Goal: Check status: Check status

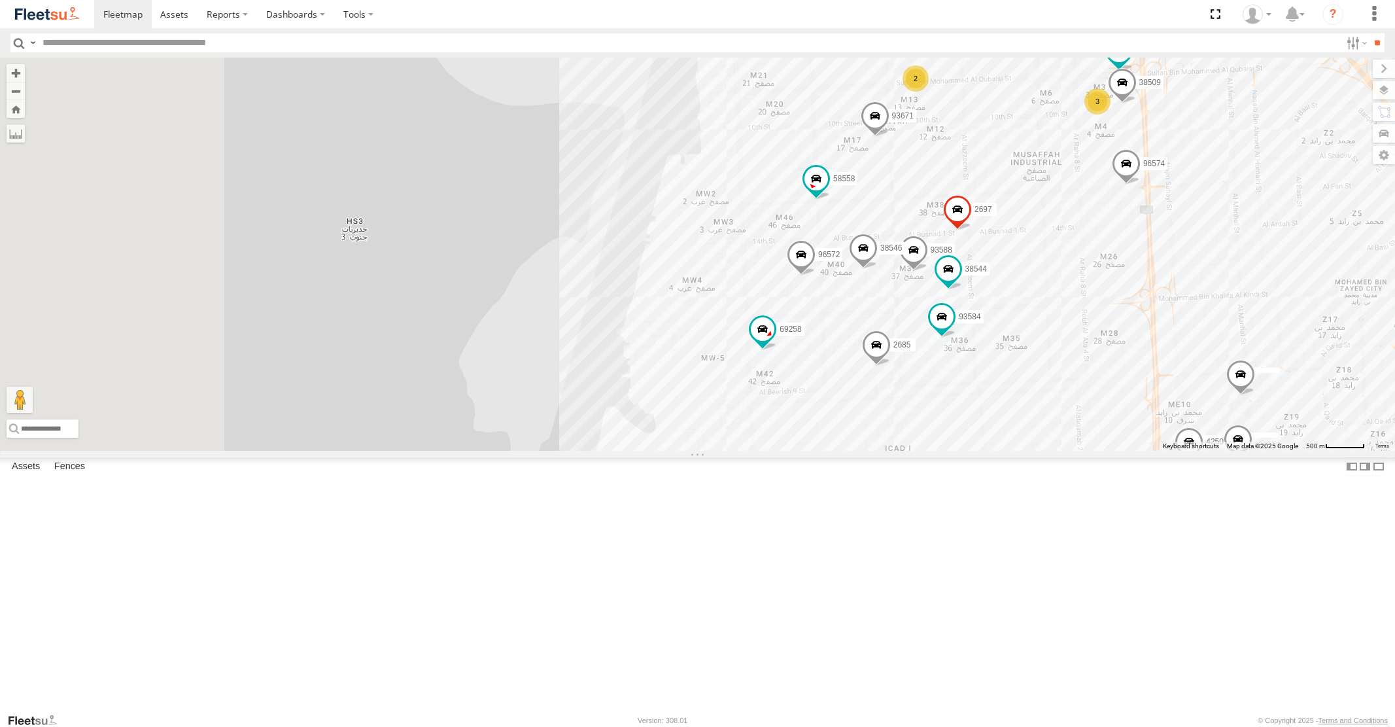
click at [878, 309] on div "93588 93584 58558 2685 38544 38546 69258 2697 93671 96572 11 3 4250 46190 2 917…" at bounding box center [697, 254] width 1395 height 392
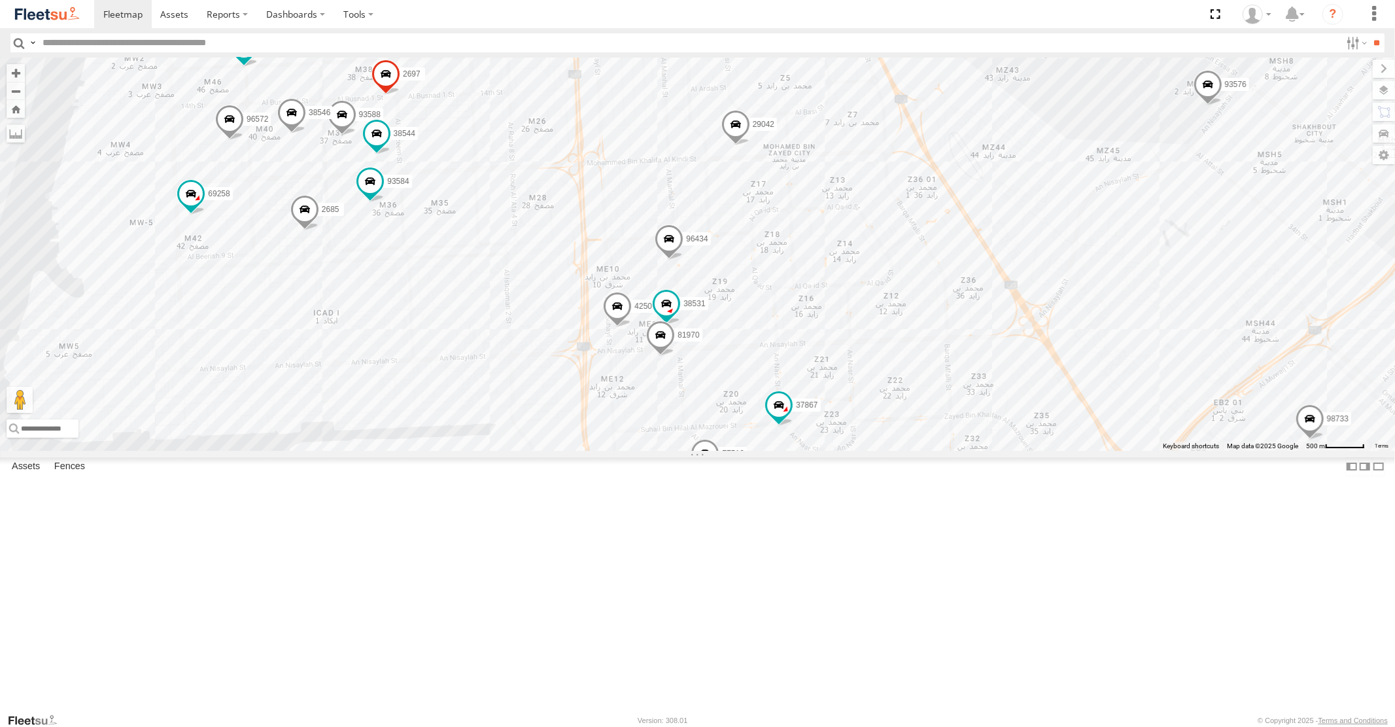
drag, startPoint x: 674, startPoint y: 286, endPoint x: 819, endPoint y: 524, distance: 279.2
click at [817, 450] on div "93588 93584 58558 2685 38544 38546 69258 2697 93671 96572 11 3 4250 38531 81970…" at bounding box center [697, 254] width 1395 height 392
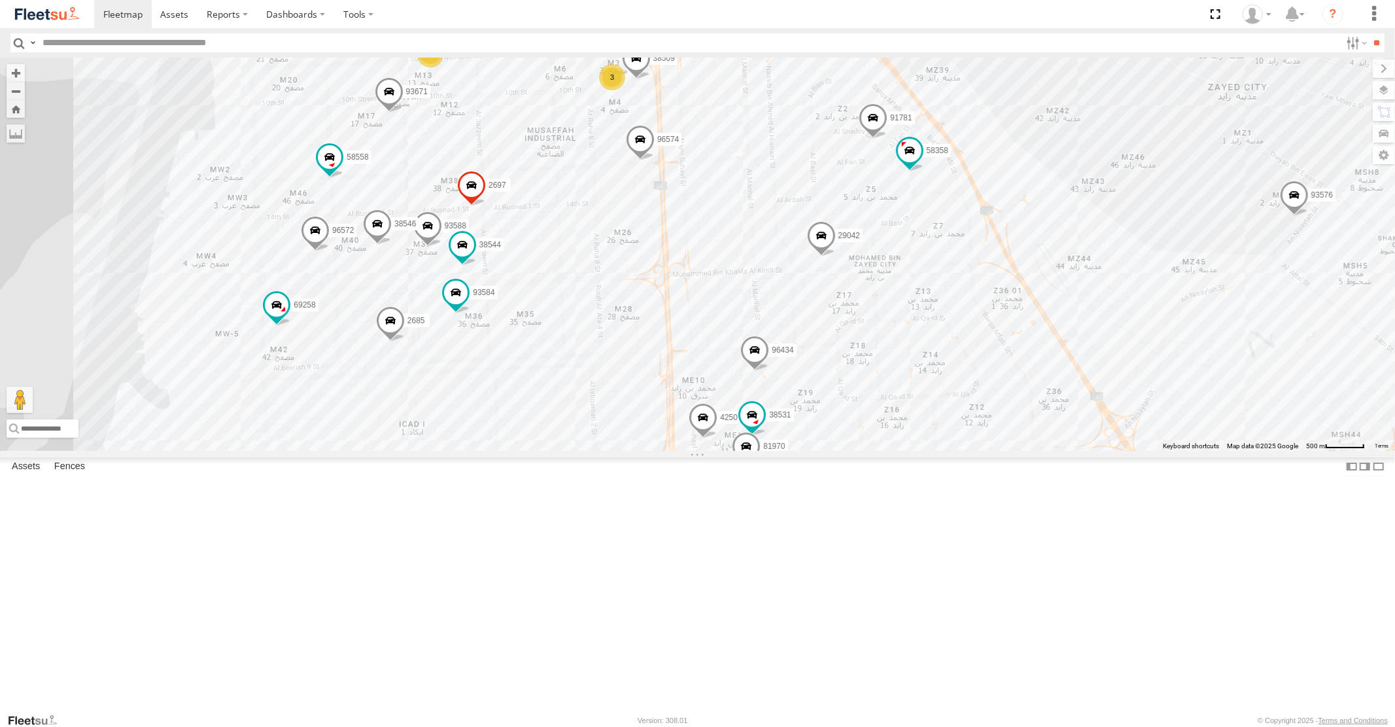
drag, startPoint x: 800, startPoint y: 332, endPoint x: 793, endPoint y: 472, distance: 139.5
click at [793, 450] on div "93588 93584 58558 2685 38544 38546 69258 2697 93671 96572 11 3 4250 38531 81970…" at bounding box center [697, 254] width 1395 height 392
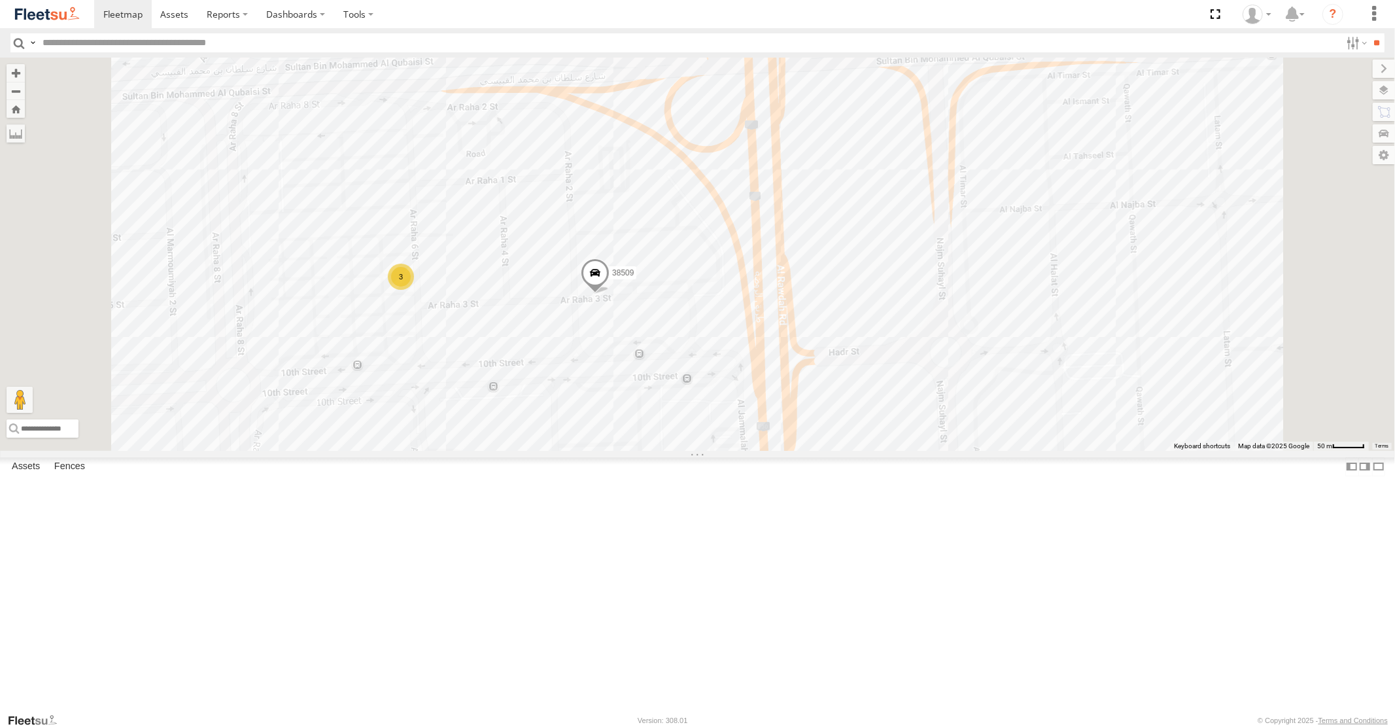
drag, startPoint x: 766, startPoint y: 273, endPoint x: 787, endPoint y: 409, distance: 137.6
click at [786, 406] on div "93588 93584 58558 2685 38544 38546 69258 2697 93671 96572 60219 4250 38531 8197…" at bounding box center [697, 254] width 1395 height 392
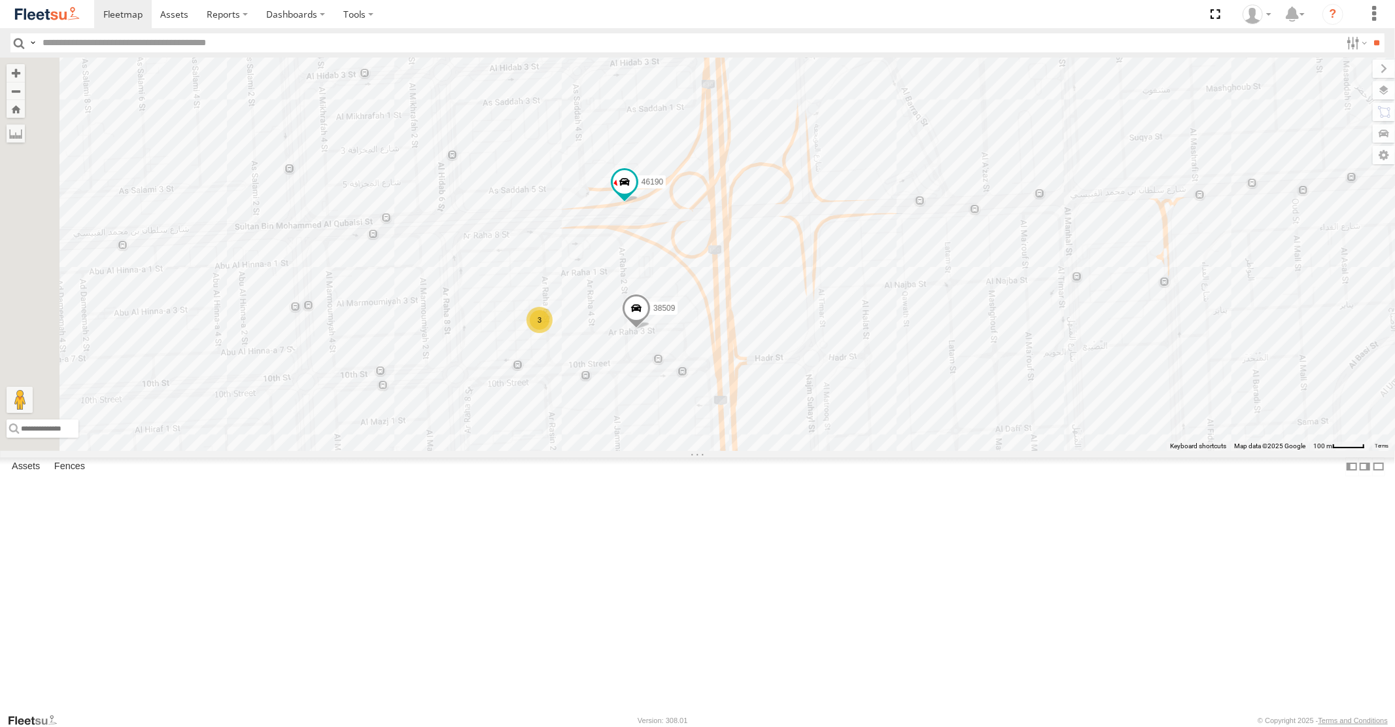
click at [657, 238] on div "93588 93584 58558 2685 38544 38546 69258 2697 93671 96572 60219 4250 38531 8197…" at bounding box center [697, 254] width 1395 height 392
drag, startPoint x: 466, startPoint y: 162, endPoint x: 549, endPoint y: 250, distance: 121.2
click at [549, 250] on div "93588 93584 58558 2685 38544 38546 69258 2697 93671 96572 60219 4250 38531 8197…" at bounding box center [697, 254] width 1395 height 392
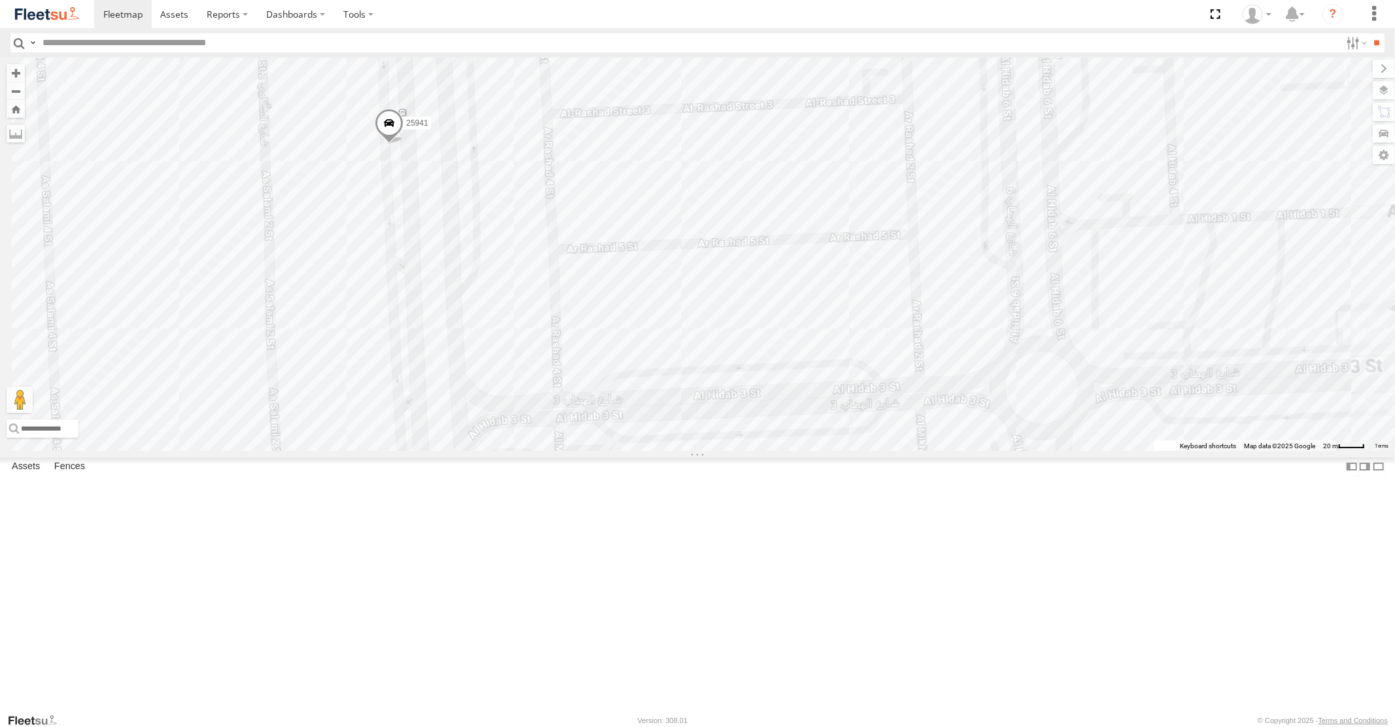
click at [403, 144] on span at bounding box center [389, 126] width 29 height 35
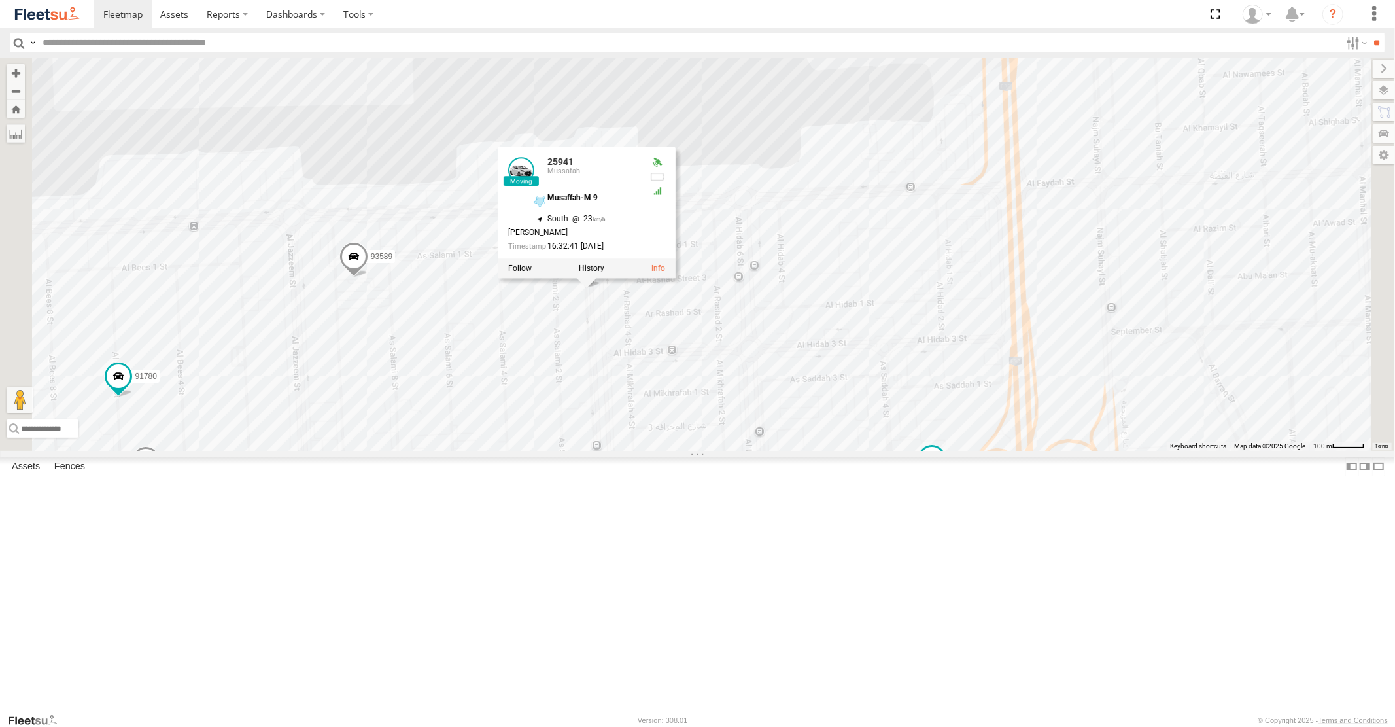
click at [943, 470] on span at bounding box center [931, 459] width 24 height 24
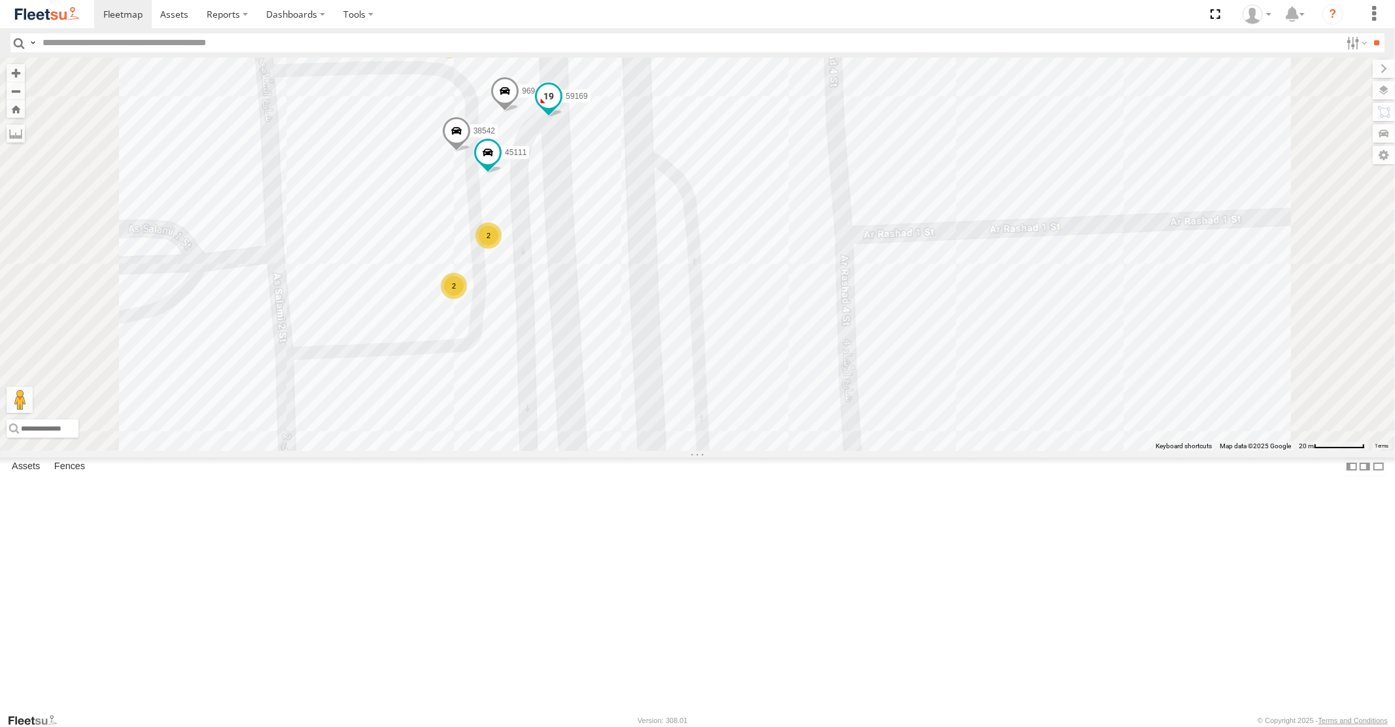
click at [560, 109] on span at bounding box center [549, 97] width 24 height 24
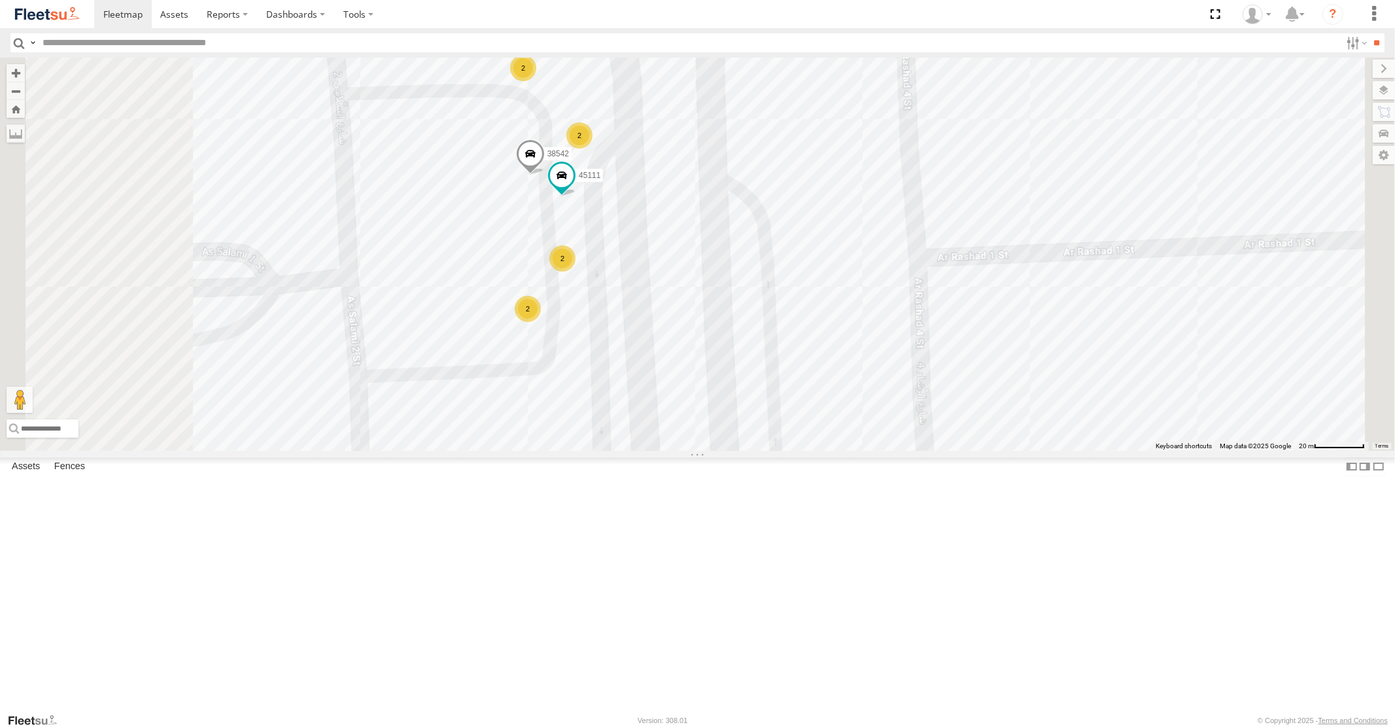
drag, startPoint x: 906, startPoint y: 526, endPoint x: 877, endPoint y: 402, distance: 126.9
click at [877, 402] on div "93588 93584 58558 2685 38544 38546 69258 2697 93671 96572 60219 4250 38531 8197…" at bounding box center [697, 254] width 1395 height 392
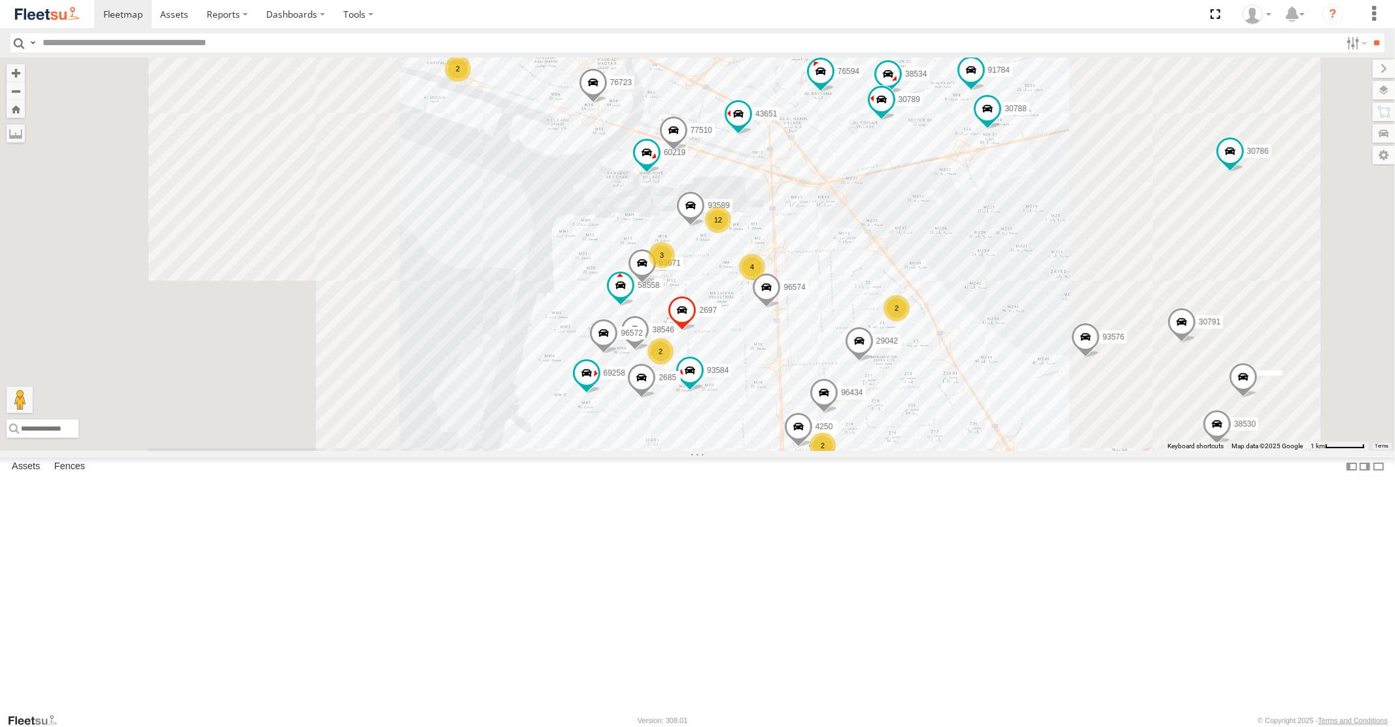
drag, startPoint x: 1063, startPoint y: 313, endPoint x: 982, endPoint y: 432, distance: 144.6
click at [995, 422] on div "93584 58558 2685 38546 69258 2697 93671 96572 60219 4250 96434 96574 93589 9873…" at bounding box center [697, 254] width 1395 height 392
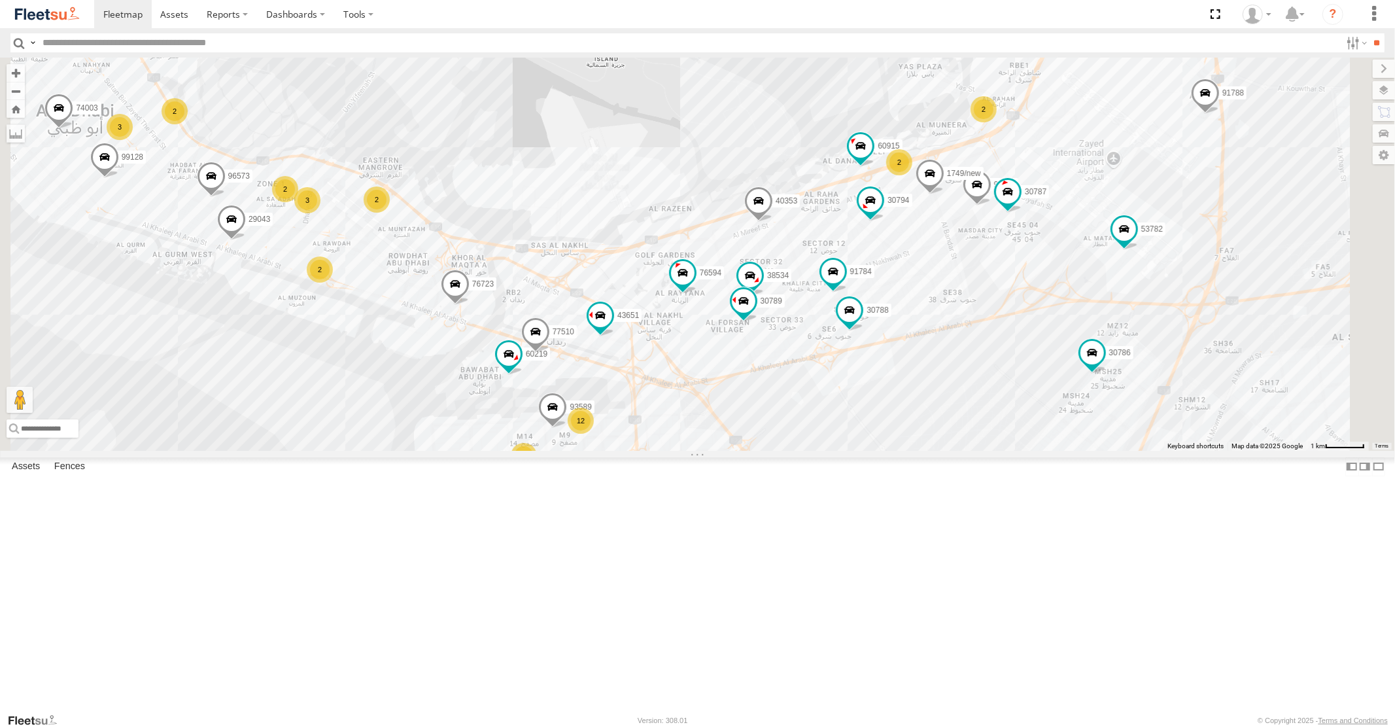
drag, startPoint x: 1097, startPoint y: 368, endPoint x: 995, endPoint y: 518, distance: 180.8
click at [997, 450] on div "93584 58558 2685 38546 69258 2697 93671 96572 60219 4250 96434 96574 93589 9873…" at bounding box center [697, 254] width 1395 height 392
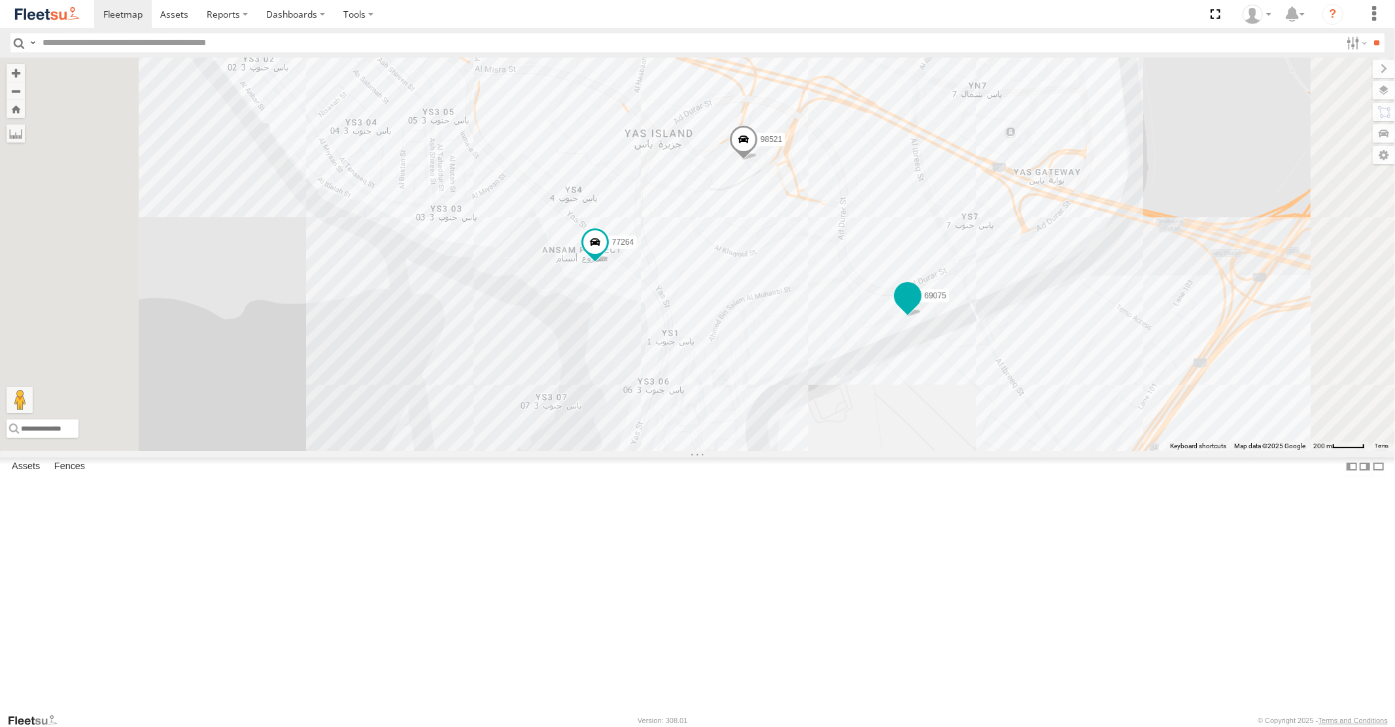
click at [919, 308] on span at bounding box center [907, 296] width 24 height 24
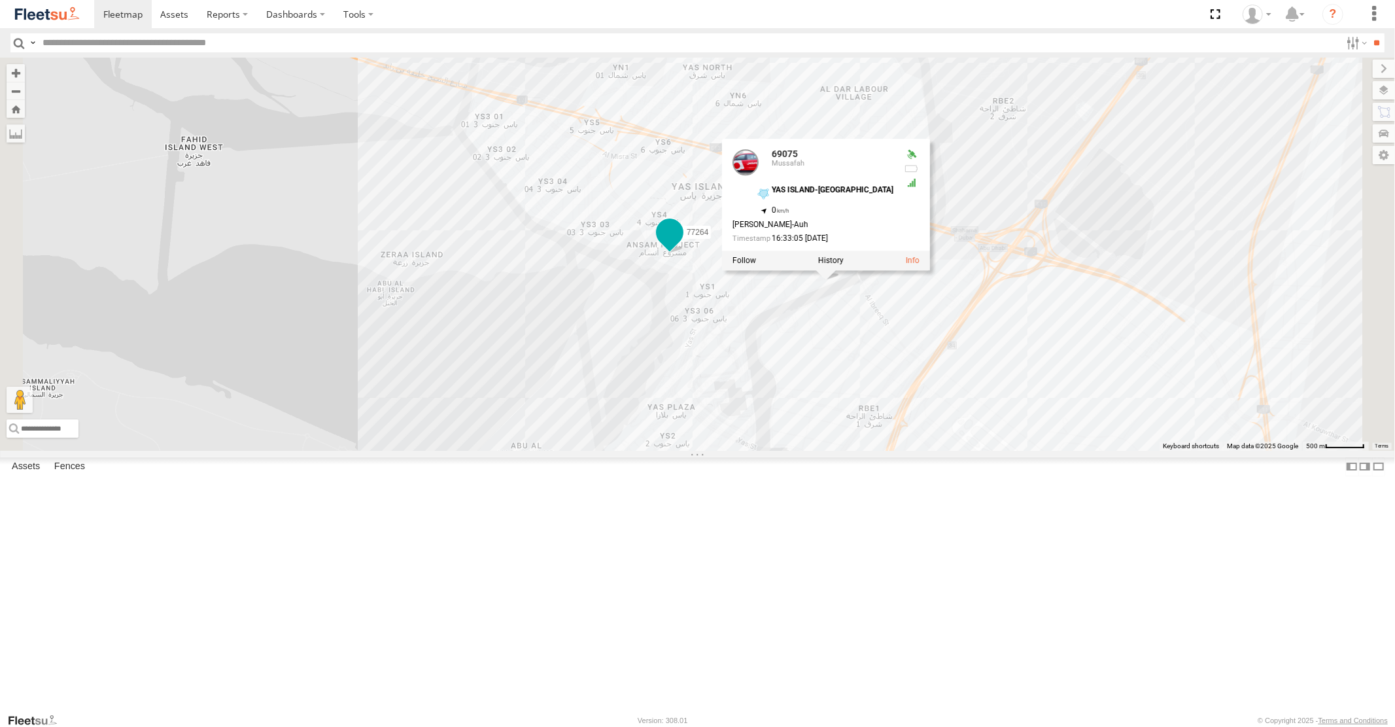
click at [681, 244] on span at bounding box center [669, 232] width 24 height 24
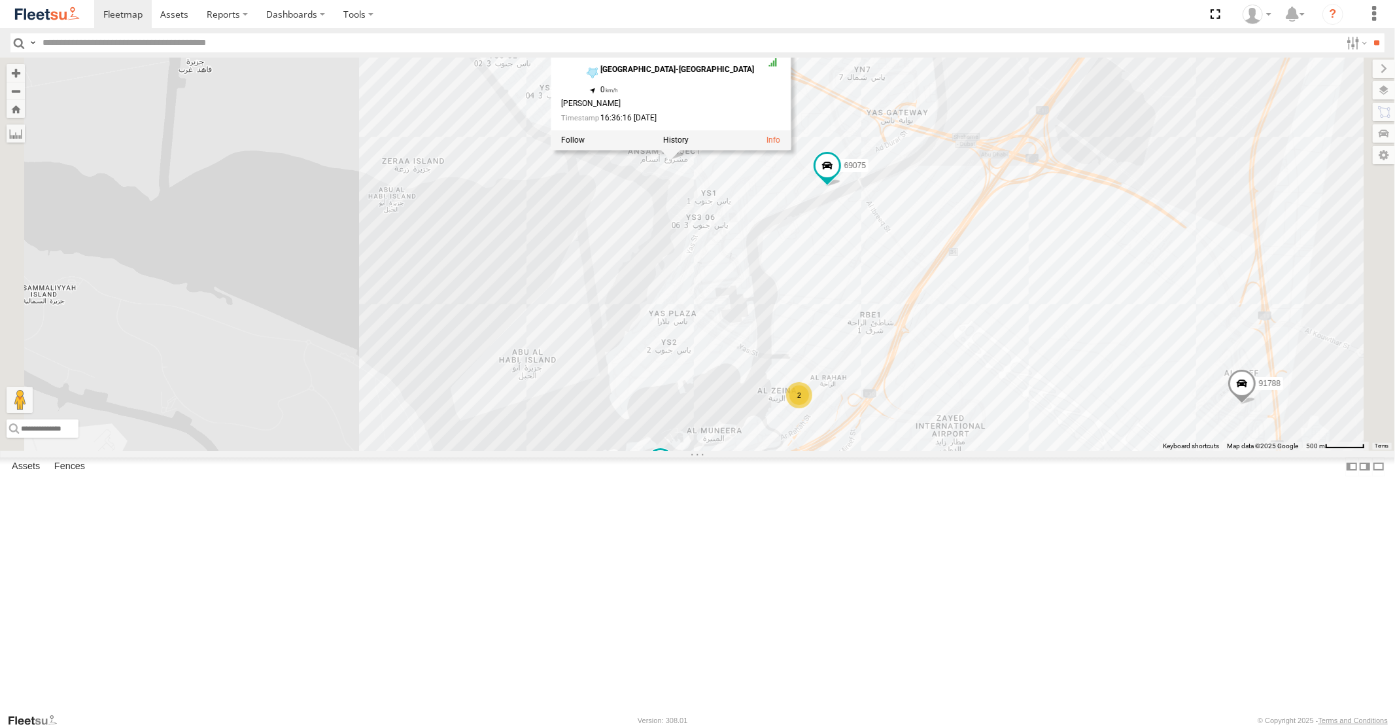
drag, startPoint x: 1019, startPoint y: 508, endPoint x: 1002, endPoint y: 293, distance: 215.8
click at [1018, 374] on div "93584 58558 2685 38546 69258 2697 93671 96572 60219 4250 96434 96574 93589 9873…" at bounding box center [697, 254] width 1395 height 392
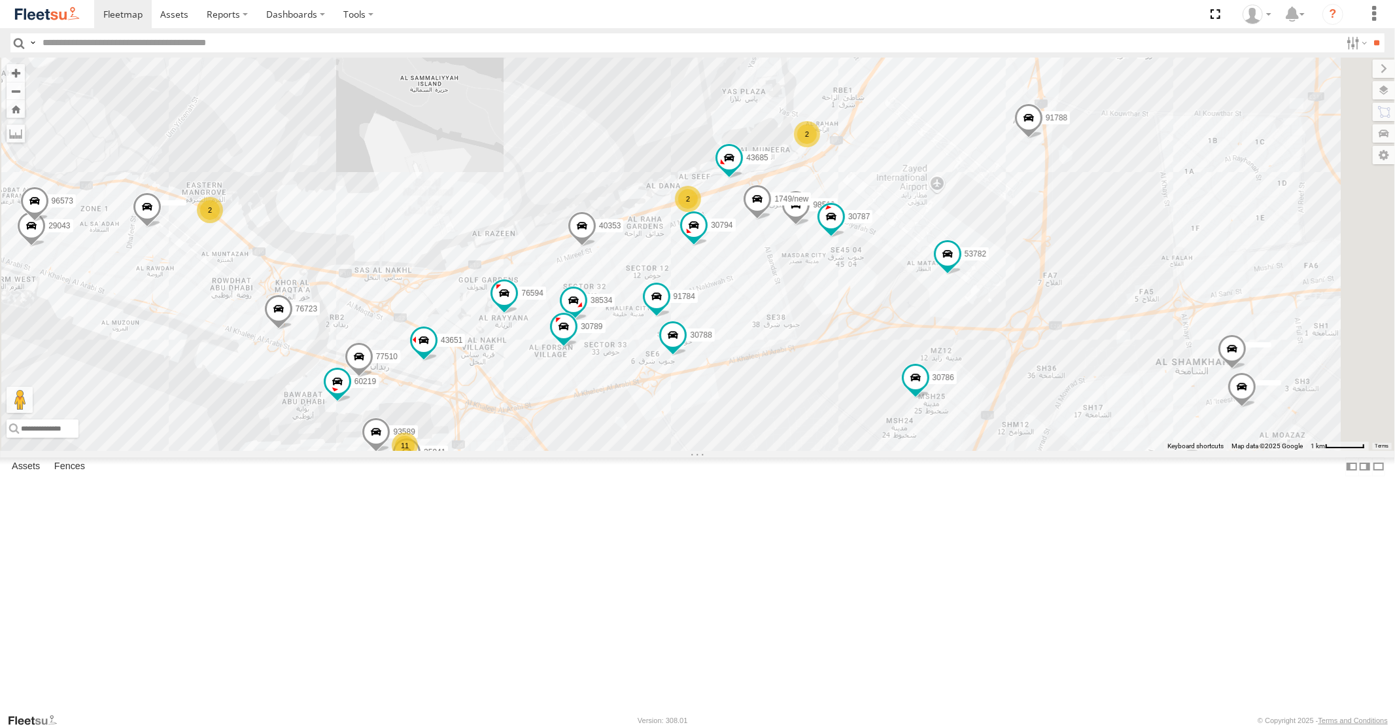
drag, startPoint x: 848, startPoint y: 509, endPoint x: 829, endPoint y: 426, distance: 85.2
click at [834, 450] on div "93584 58558 2685 38546 69258 2697 93671 96572 60219 4250 96434 96574 93589 9873…" at bounding box center [697, 254] width 1395 height 392
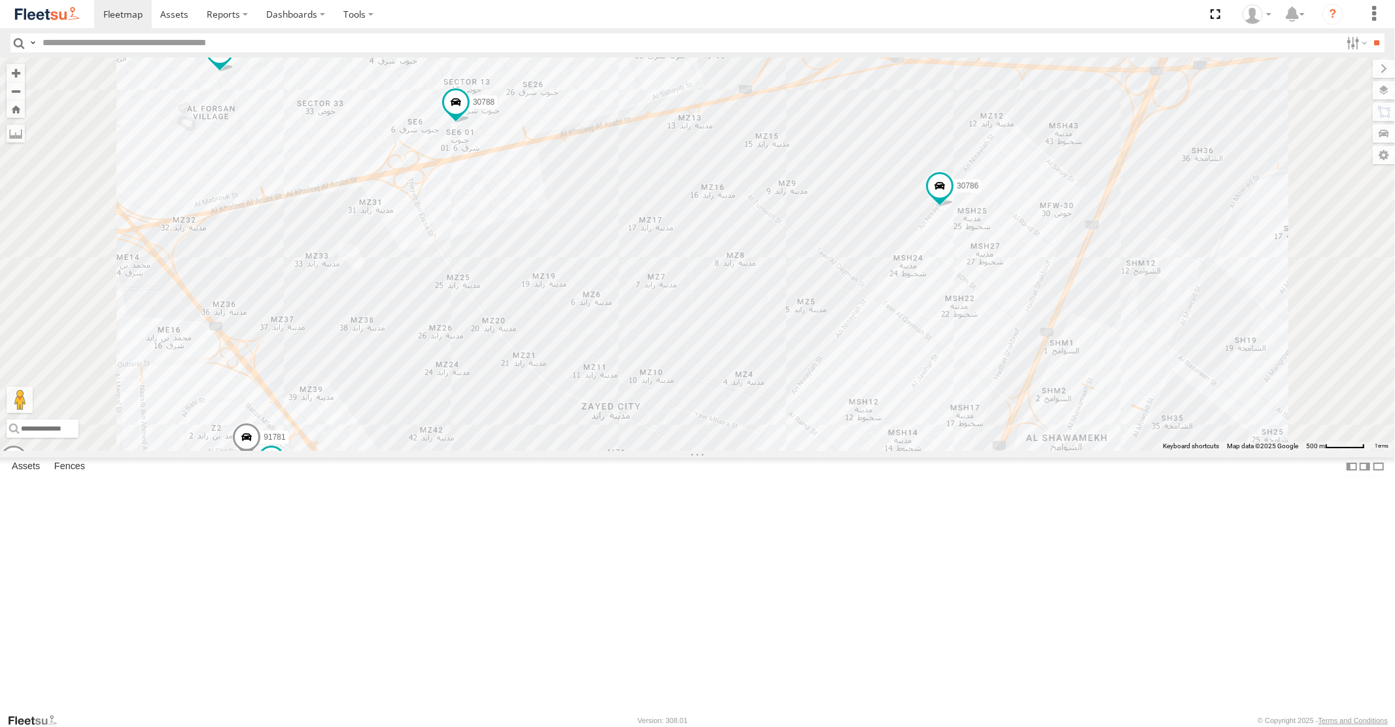
drag, startPoint x: 923, startPoint y: 470, endPoint x: 927, endPoint y: 394, distance: 76.0
click at [927, 434] on div "93584 2685 69258 96572 96574 98733 37867 77512 93576 29042 76594 43651 76723 42…" at bounding box center [697, 254] width 1395 height 392
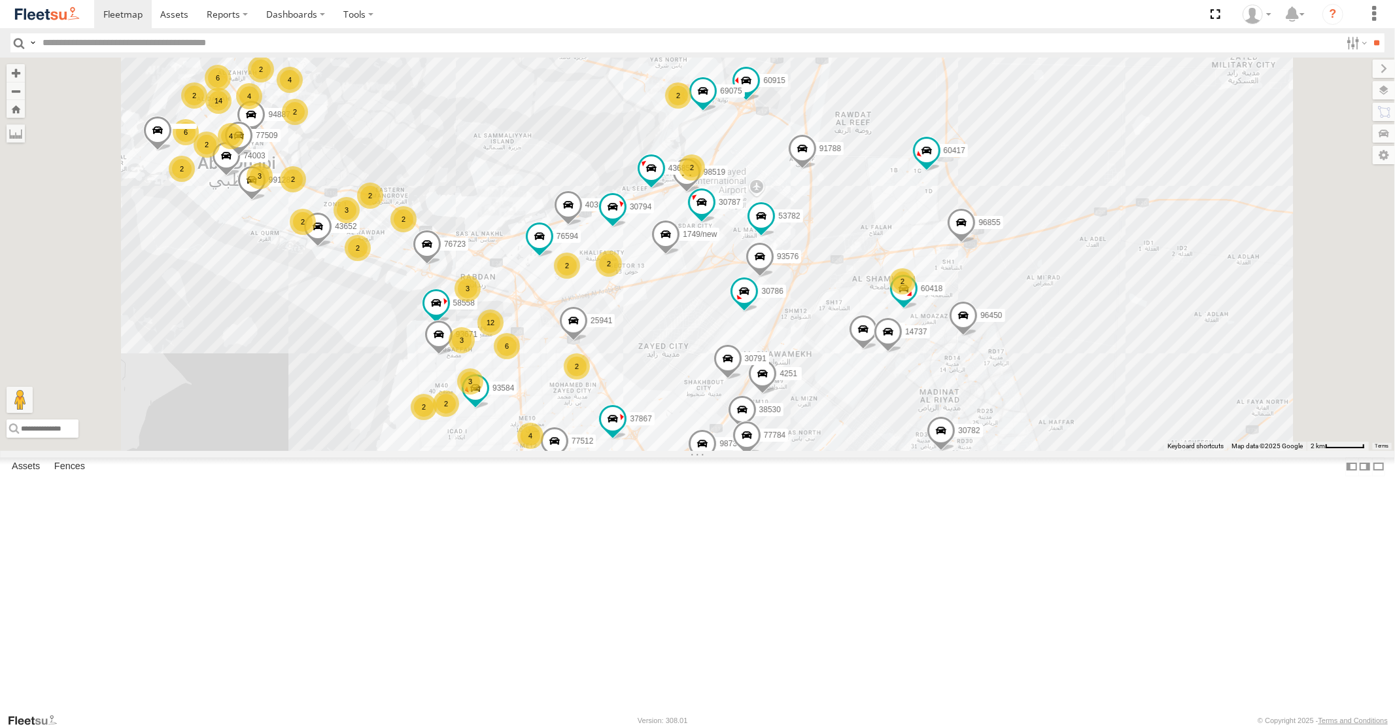
drag, startPoint x: 781, startPoint y: 660, endPoint x: 763, endPoint y: 492, distance: 169.1
click at [774, 450] on div "23056 4251 40353 30791 30794 93584 76594 58558 1749/new 30787 37867 30786 25941…" at bounding box center [697, 254] width 1395 height 392
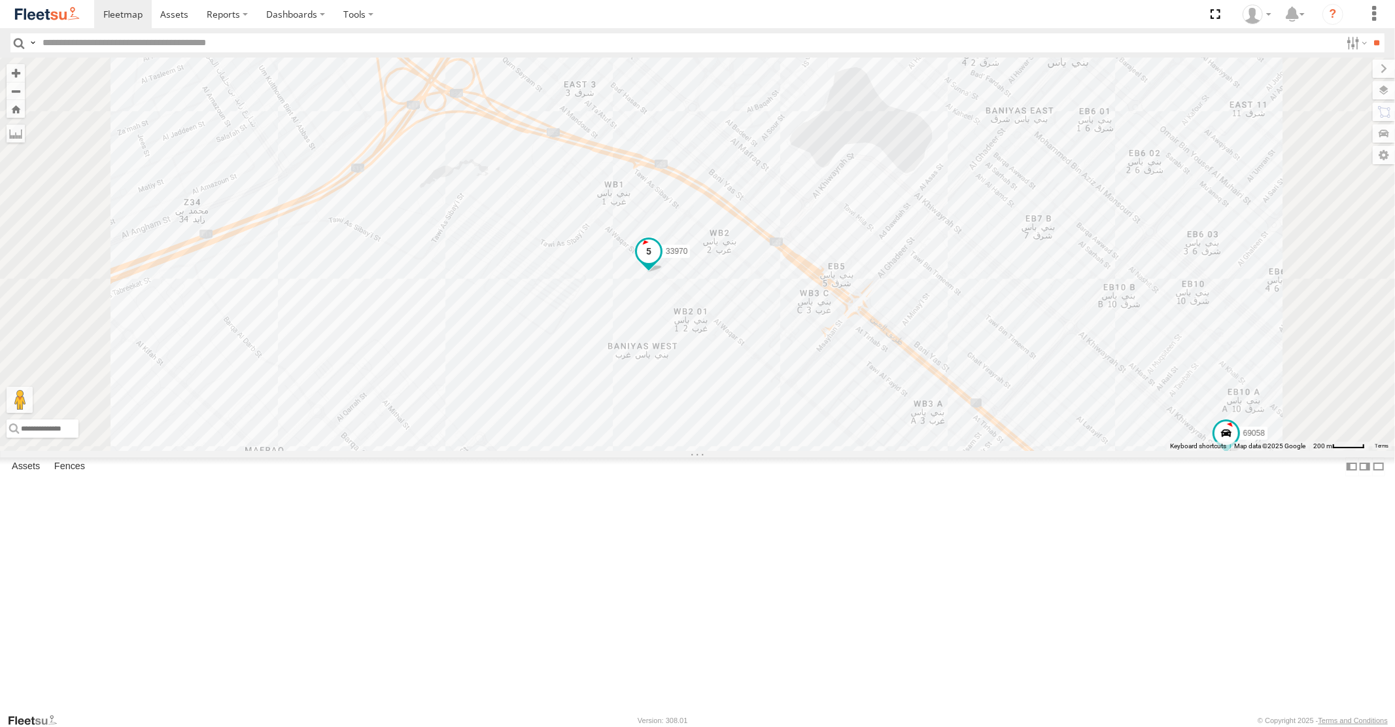
click at [660, 263] on span at bounding box center [649, 251] width 24 height 24
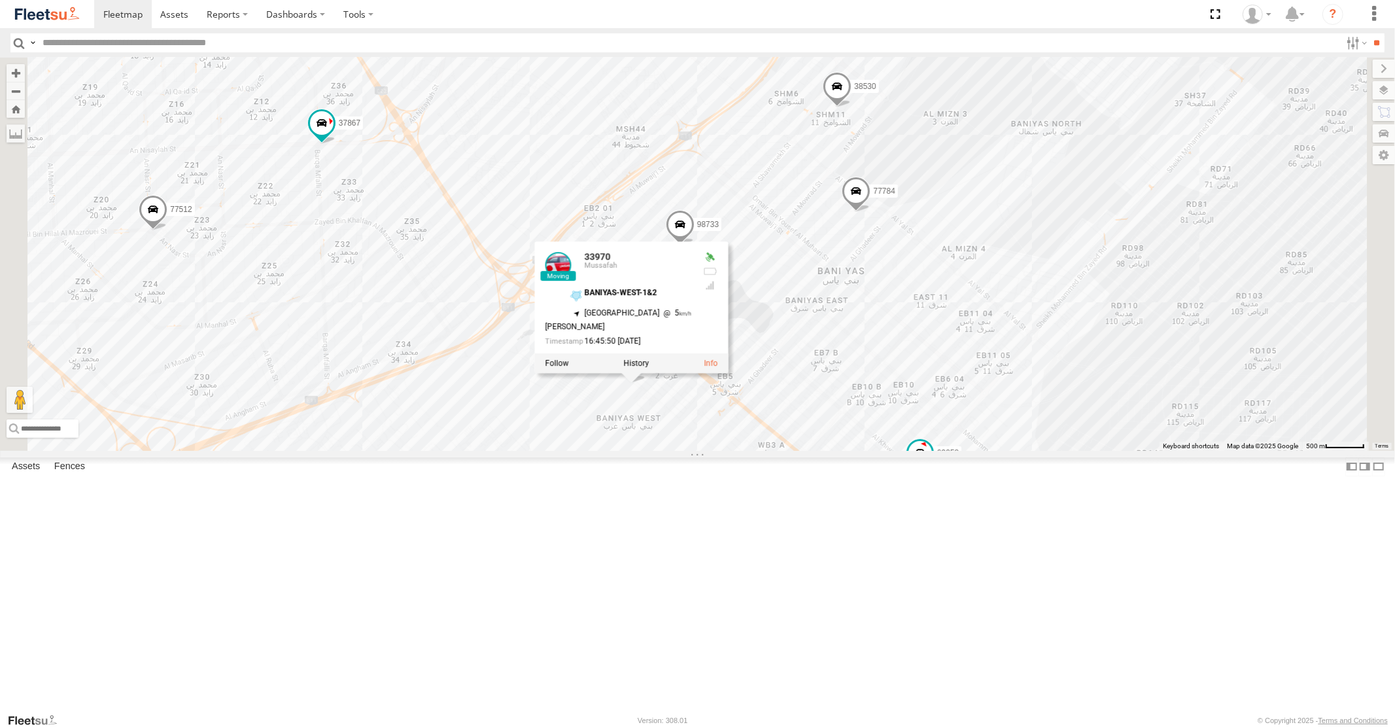
drag, startPoint x: 659, startPoint y: 195, endPoint x: 658, endPoint y: 438, distance: 243.3
click at [667, 415] on div "23056 4251 40353 30791 30794 93584 76594 58558 1749/new 30787 37867 30786 25941…" at bounding box center [697, 254] width 1395 height 392
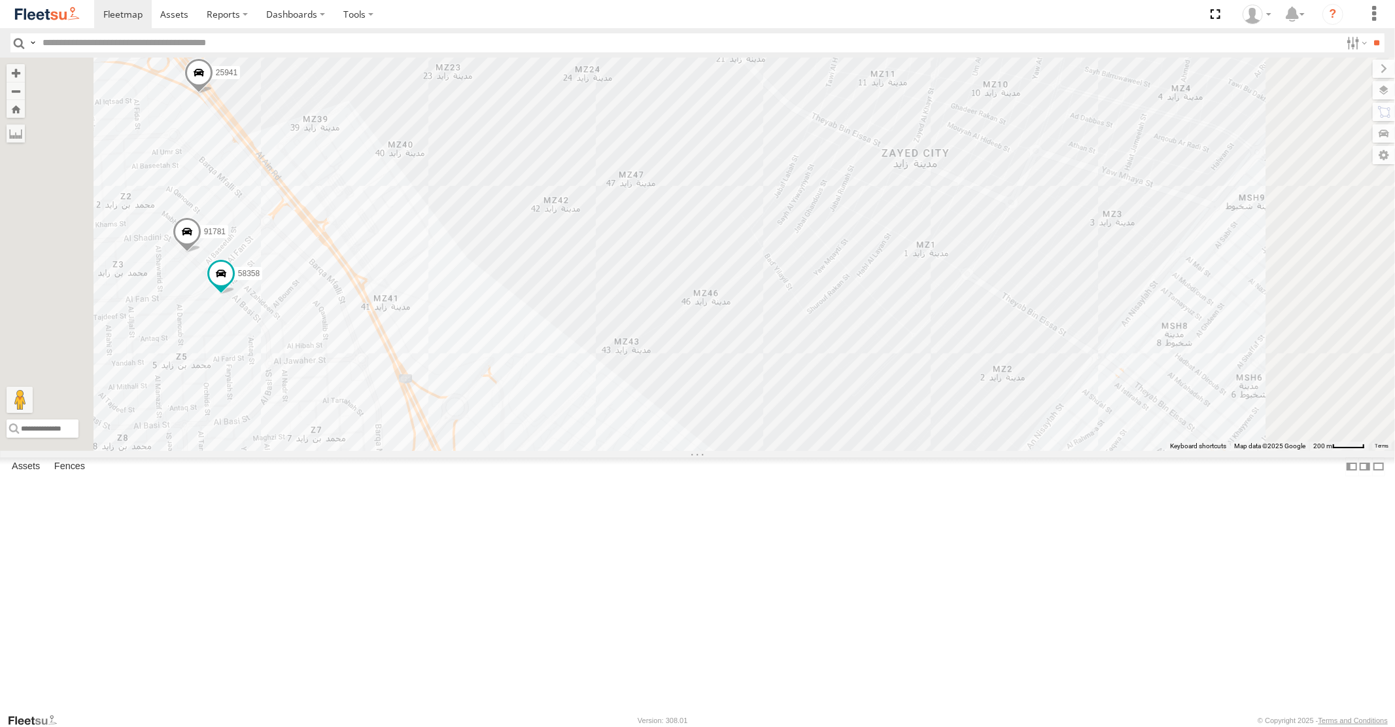
click at [213, 94] on span at bounding box center [198, 76] width 29 height 35
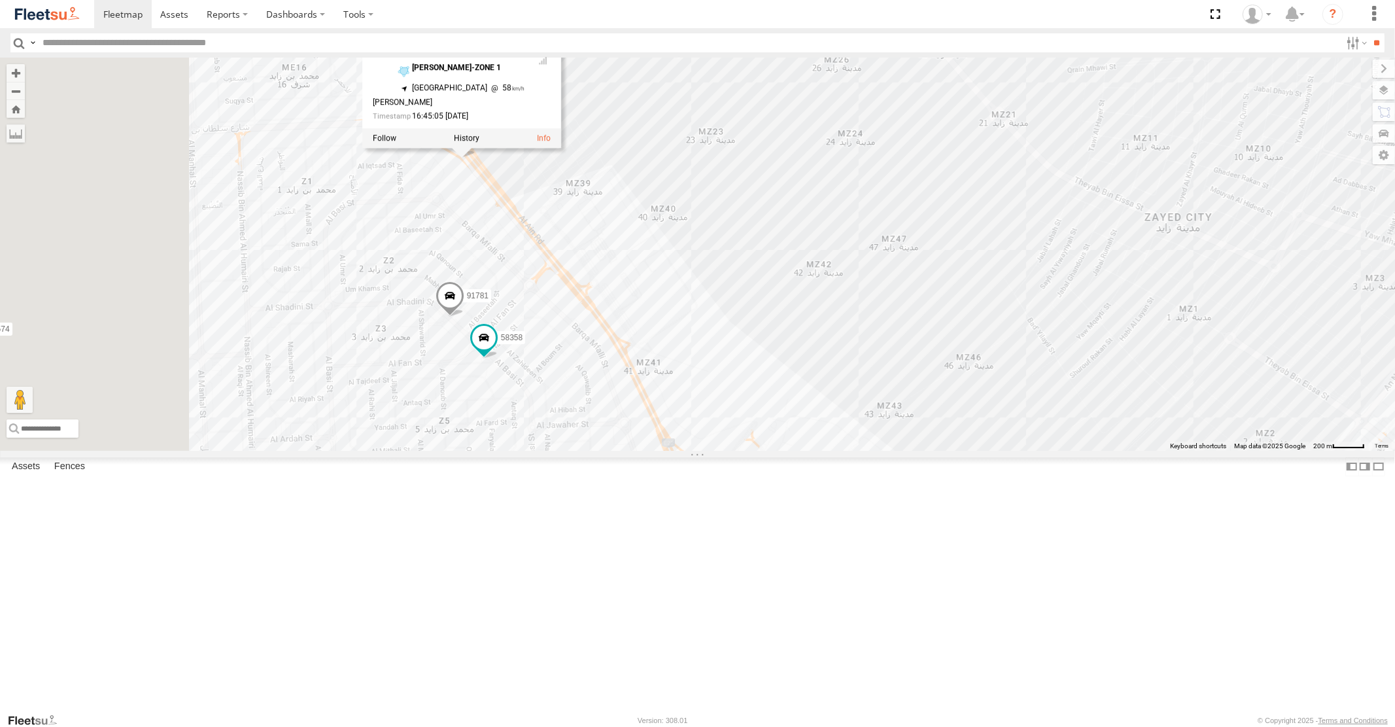
drag, startPoint x: 511, startPoint y: 269, endPoint x: 847, endPoint y: 344, distance: 343.8
click at [847, 344] on div "23056 4251 40353 30791 30794 93584 76594 58558 1749/new 30787 37867 30786 25941…" at bounding box center [697, 254] width 1395 height 392
